Goal: Information Seeking & Learning: Learn about a topic

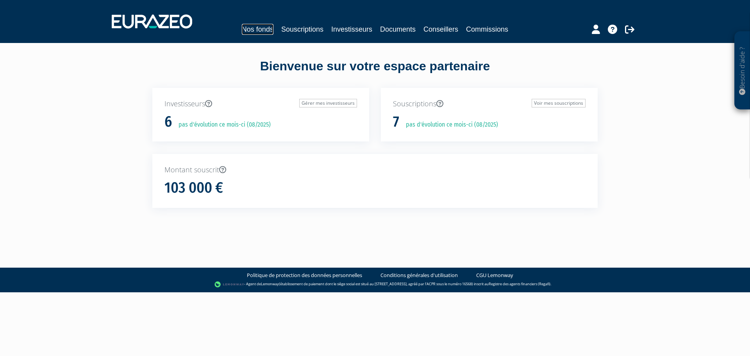
click at [255, 30] on link "Nos fonds" at bounding box center [258, 29] width 32 height 11
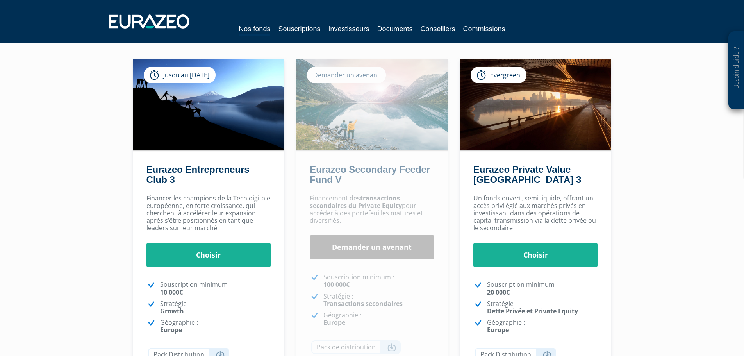
scroll to position [42, 0]
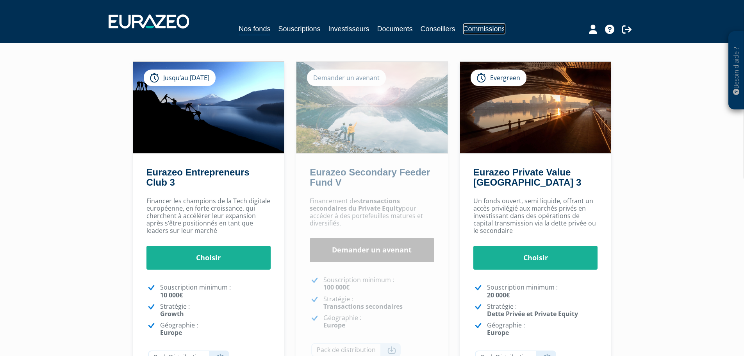
click at [478, 31] on link "Commissions" at bounding box center [484, 28] width 42 height 11
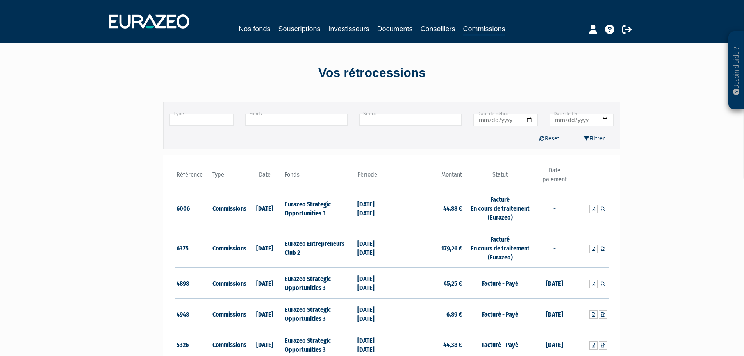
click at [88, 90] on div "Besoin d'aide ? × J'ai besoin d'aide Si vous avez une question à propos du fonc…" at bounding box center [372, 237] width 744 height 475
